Goal: Task Accomplishment & Management: Use online tool/utility

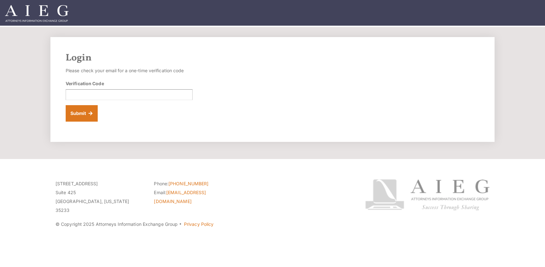
click at [121, 94] on input "Verification Code" at bounding box center [129, 94] width 127 height 11
click at [108, 96] on input "Verification Code" at bounding box center [129, 94] width 127 height 11
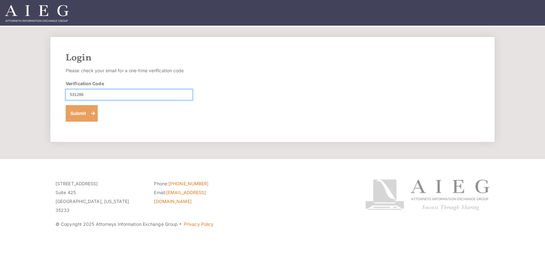
type input "531286"
click at [86, 110] on button "Submit" at bounding box center [82, 113] width 32 height 16
click at [102, 91] on input "Verification Code" at bounding box center [129, 94] width 127 height 11
type input "200265"
click at [66, 105] on button "Submit" at bounding box center [82, 113] width 32 height 16
